Goal: Find specific page/section: Find specific page/section

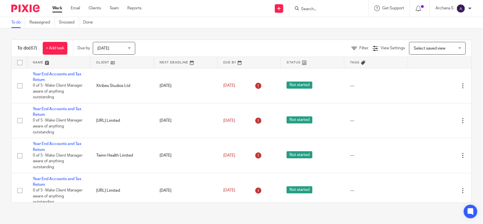
click at [306, 8] on input "Search" at bounding box center [325, 9] width 51 height 5
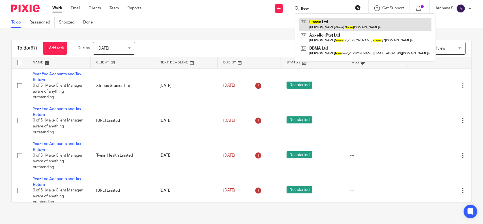
type input "lisse"
click at [317, 29] on link at bounding box center [365, 24] width 132 height 13
